Goal: Transaction & Acquisition: Download file/media

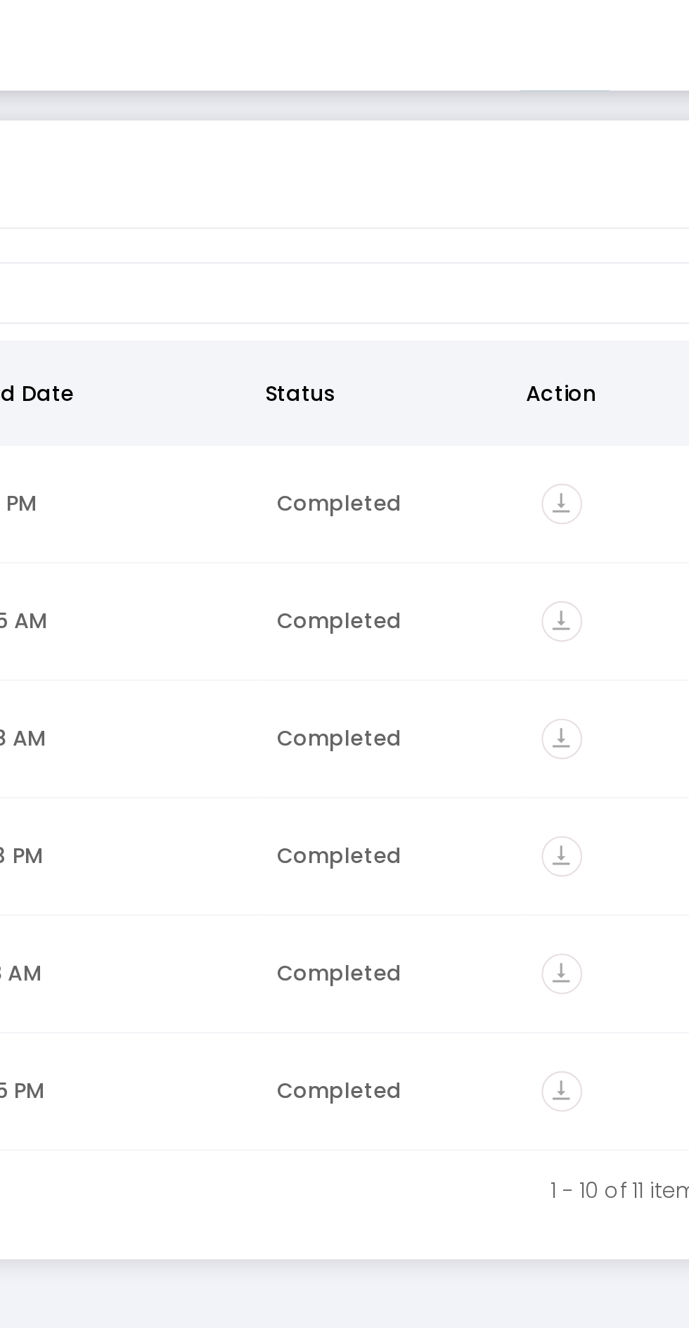
click at [562, 229] on icon "vertical_align_bottom" at bounding box center [568, 235] width 19 height 19
